Goal: Find contact information: Find contact information

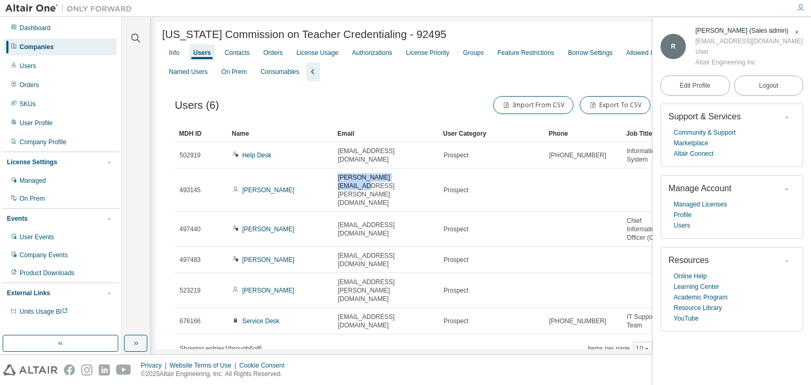
click at [795, 32] on icon "button" at bounding box center [796, 32] width 6 height 6
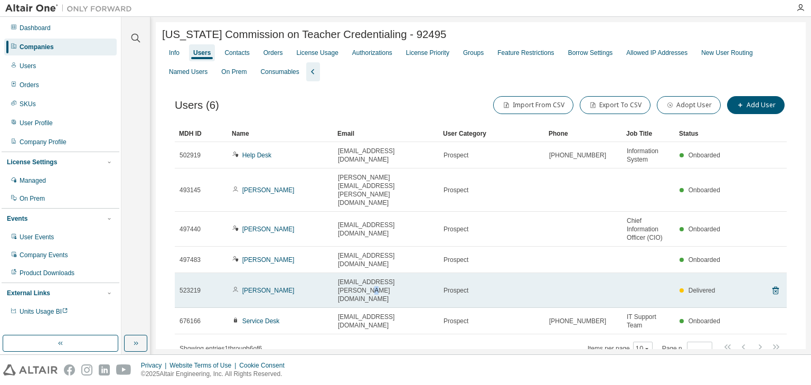
click at [412, 278] on span "[EMAIL_ADDRESS][PERSON_NAME][DOMAIN_NAME]" at bounding box center [386, 290] width 96 height 25
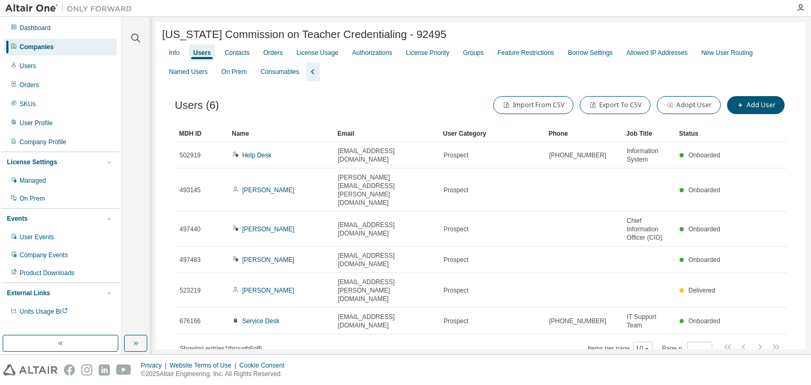
click at [344, 340] on div "Showing entries 1 through 6 of 6 Items per page 10 Page n. *" at bounding box center [481, 347] width 612 height 15
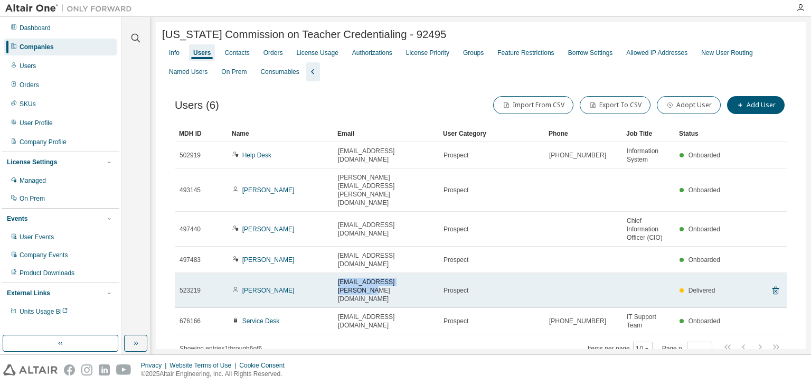
drag, startPoint x: 338, startPoint y: 249, endPoint x: 424, endPoint y: 251, distance: 86.6
click at [424, 278] on div "[EMAIL_ADDRESS][PERSON_NAME][DOMAIN_NAME]" at bounding box center [386, 290] width 96 height 25
click at [429, 273] on td "[EMAIL_ADDRESS][PERSON_NAME][DOMAIN_NAME]" at bounding box center [386, 290] width 106 height 35
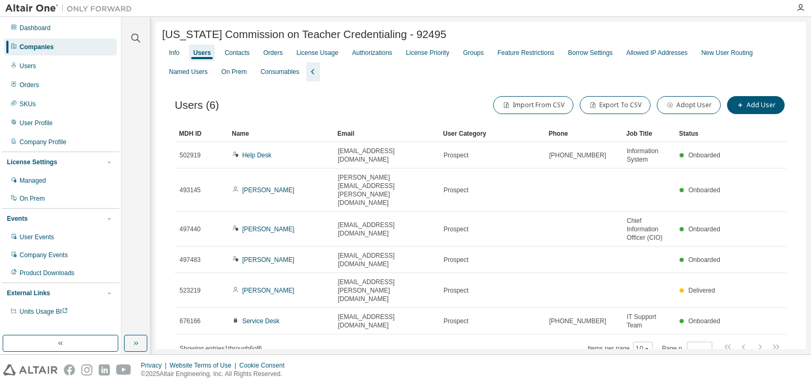
click at [421, 340] on div "Showing entries 1 through 6 of 6 Items per page 10 Page n. *" at bounding box center [481, 347] width 612 height 15
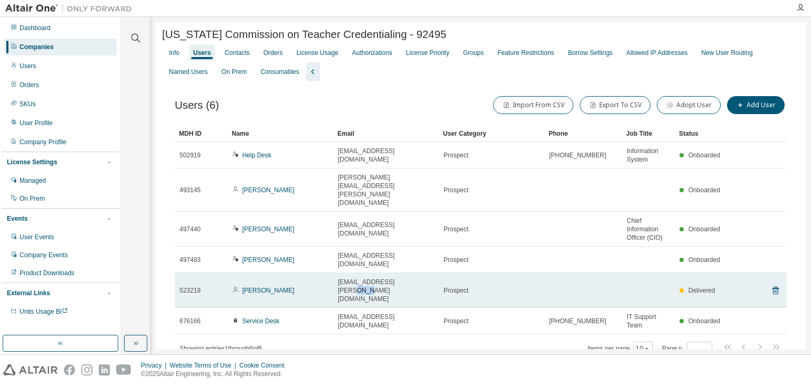
drag, startPoint x: 412, startPoint y: 250, endPoint x: 396, endPoint y: 250, distance: 15.8
click at [396, 278] on span "[EMAIL_ADDRESS][PERSON_NAME][DOMAIN_NAME]" at bounding box center [386, 290] width 96 height 25
click at [412, 278] on span "[EMAIL_ADDRESS][PERSON_NAME][DOMAIN_NAME]" at bounding box center [386, 290] width 96 height 25
drag, startPoint x: 412, startPoint y: 249, endPoint x: 337, endPoint y: 248, distance: 75.0
click at [337, 273] on td "[EMAIL_ADDRESS][PERSON_NAME][DOMAIN_NAME]" at bounding box center [386, 290] width 106 height 35
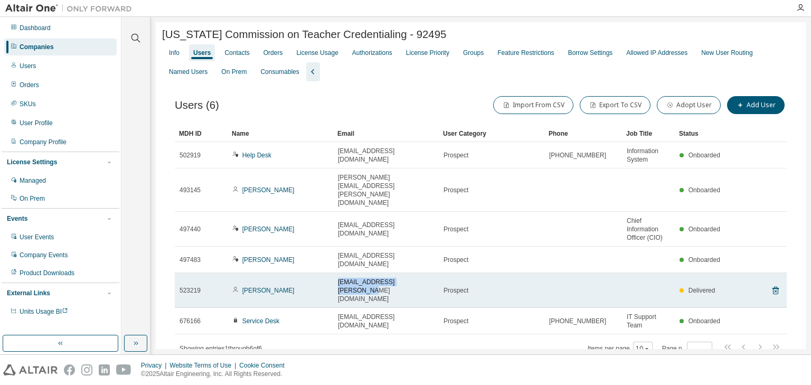
copy span "[EMAIL_ADDRESS][PERSON_NAME][DOMAIN_NAME]"
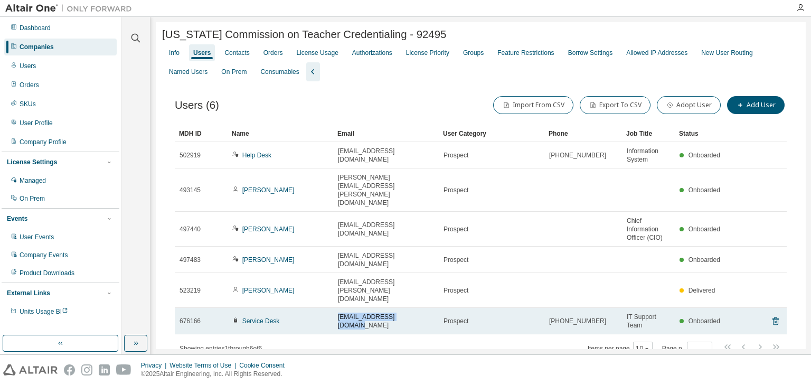
drag, startPoint x: 407, startPoint y: 273, endPoint x: 336, endPoint y: 276, distance: 71.8
click at [336, 308] on td "[EMAIL_ADDRESS][DOMAIN_NAME]" at bounding box center [386, 321] width 106 height 26
copy span "[EMAIL_ADDRESS][DOMAIN_NAME]"
